Goal: Information Seeking & Learning: Learn about a topic

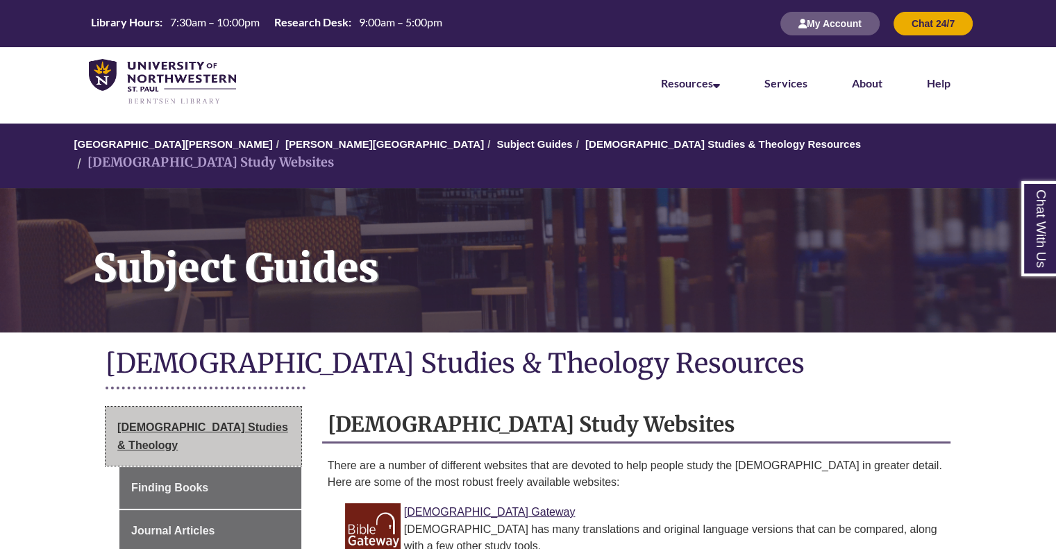
click at [256, 419] on link "[DEMOGRAPHIC_DATA] Studies & Theology" at bounding box center [204, 436] width 196 height 59
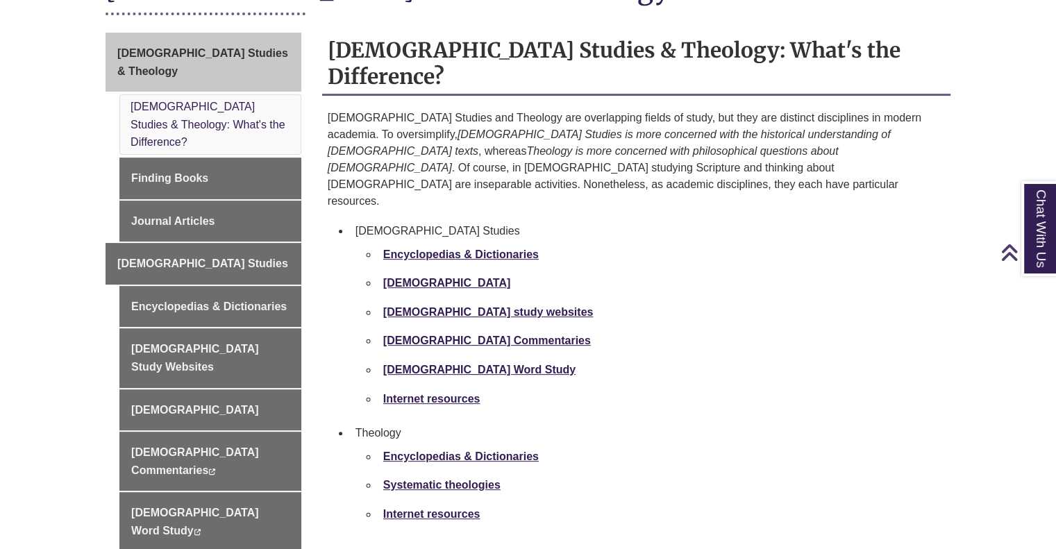
scroll to position [467, 0]
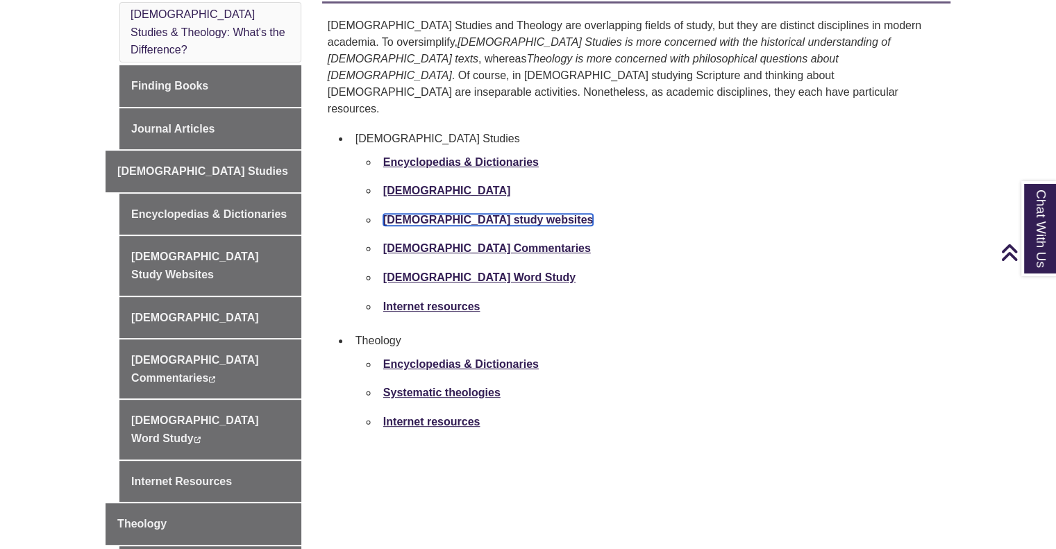
click at [470, 214] on strong "[DEMOGRAPHIC_DATA] study websites" at bounding box center [488, 220] width 210 height 12
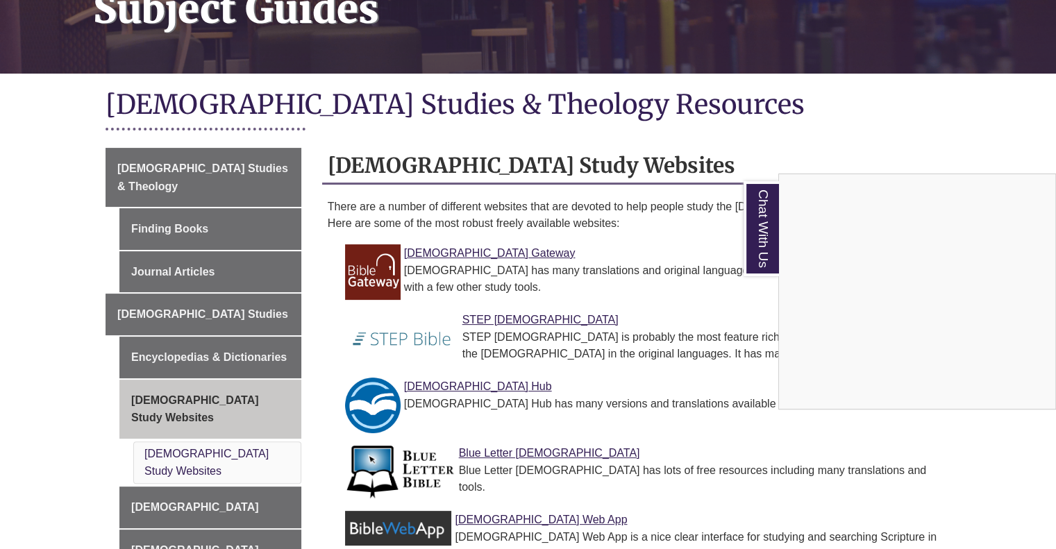
scroll to position [317, 0]
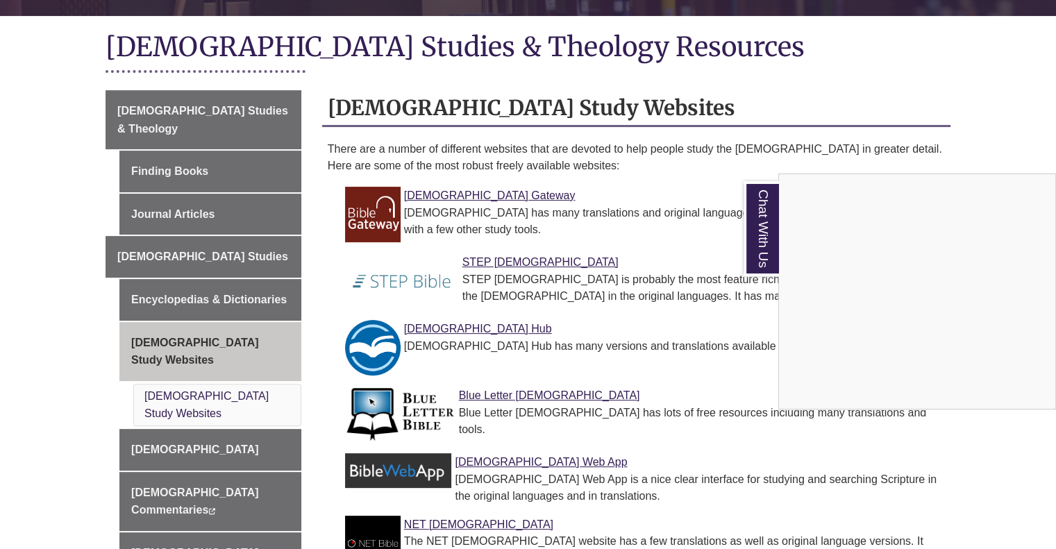
click at [477, 245] on div "Chat With Us" at bounding box center [528, 274] width 1056 height 549
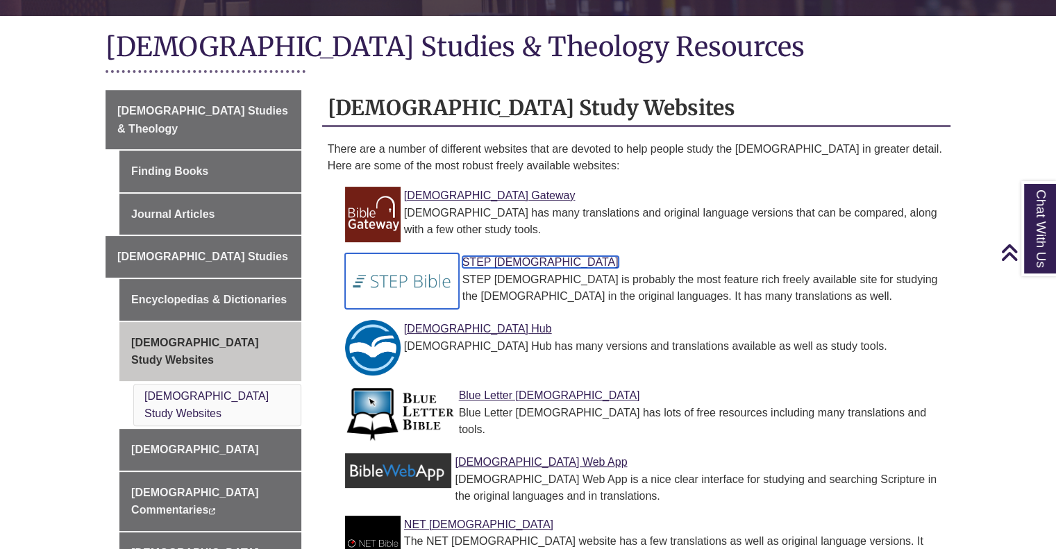
click at [477, 256] on link "STEP Bible" at bounding box center [540, 262] width 156 height 12
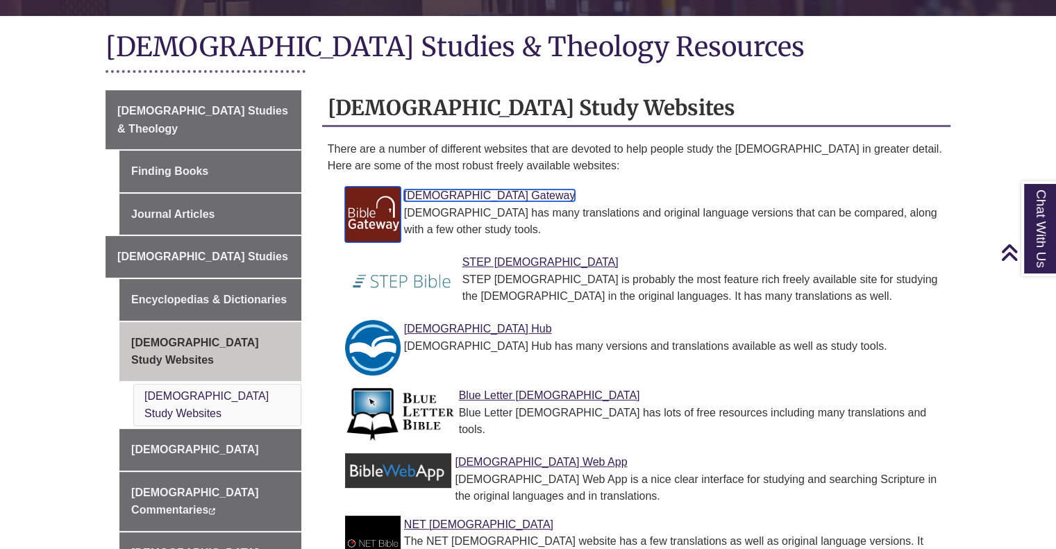
click at [433, 190] on link "Bible Gateway" at bounding box center [490, 196] width 172 height 12
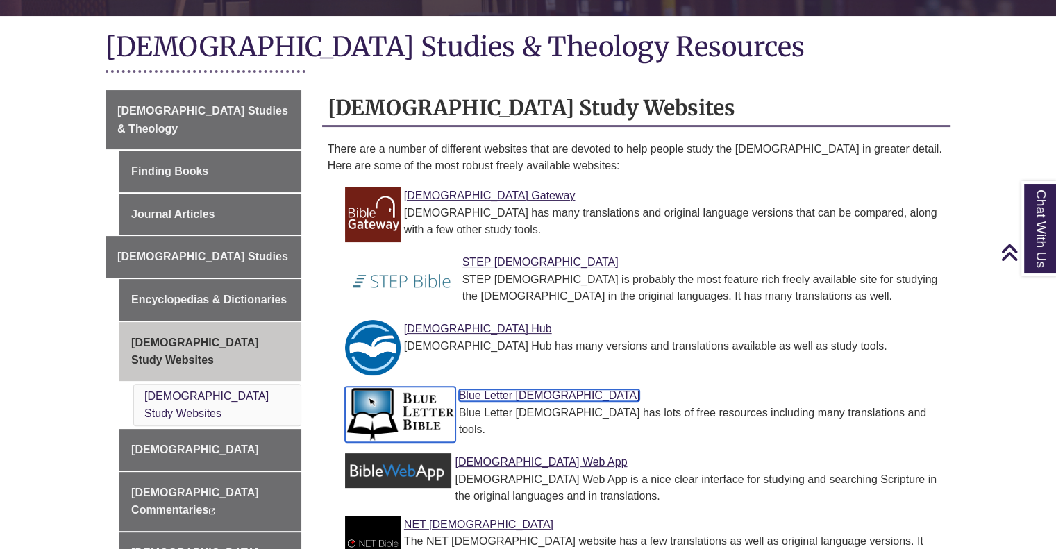
click at [485, 390] on link "Blue Letter Bible" at bounding box center [549, 396] width 181 height 12
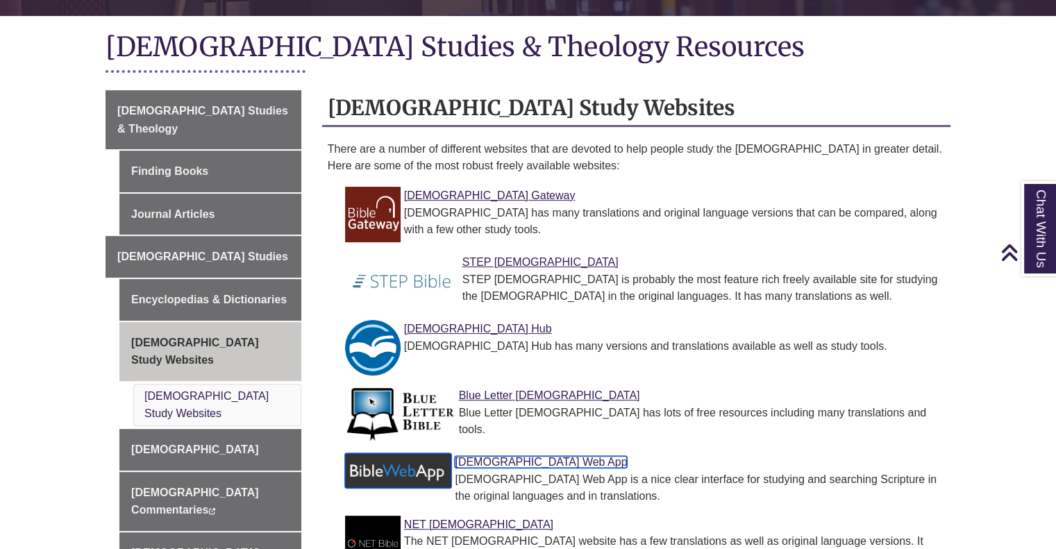
click at [478, 456] on link "Bible Web App" at bounding box center [541, 462] width 172 height 12
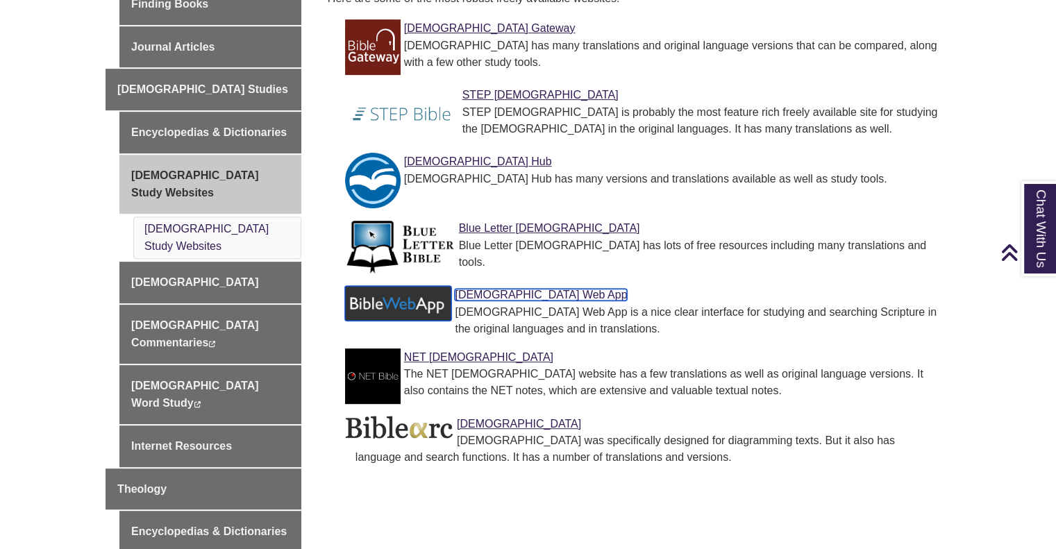
scroll to position [476, 0]
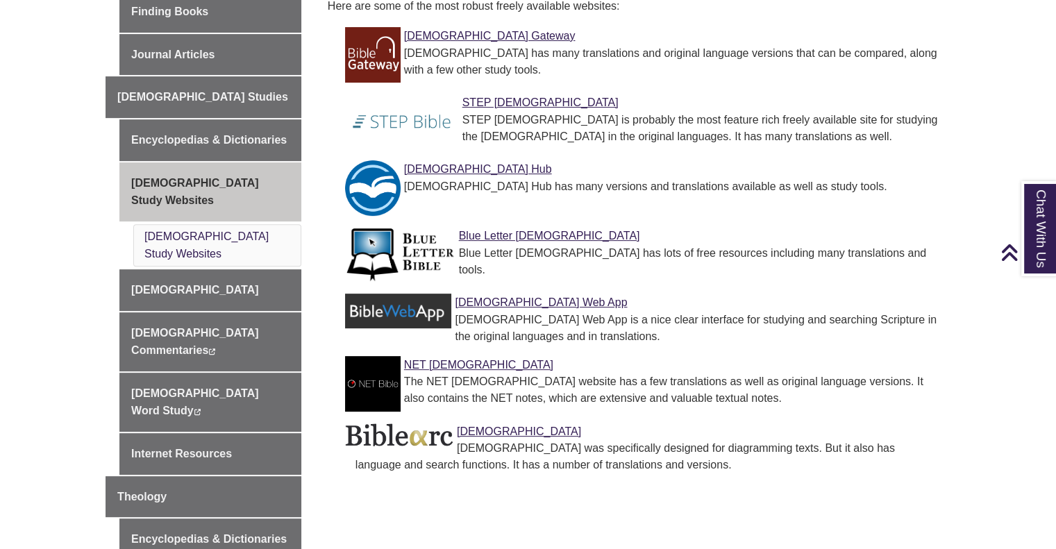
click at [1055, 296] on body "Skip to Main Content Library Hours: 7:30am – 10:00pm Research Desk: 9:00am – 5:…" at bounding box center [528, 326] width 1056 height 1605
drag, startPoint x: 1055, startPoint y: 296, endPoint x: 1058, endPoint y: 267, distance: 29.3
click at [1055, 267] on html "Skip to Main Content Library Hours: 7:30am – 10:00pm Research Desk: 9:00am – 5:…" at bounding box center [528, 326] width 1056 height 1605
